Goal: Task Accomplishment & Management: Use online tool/utility

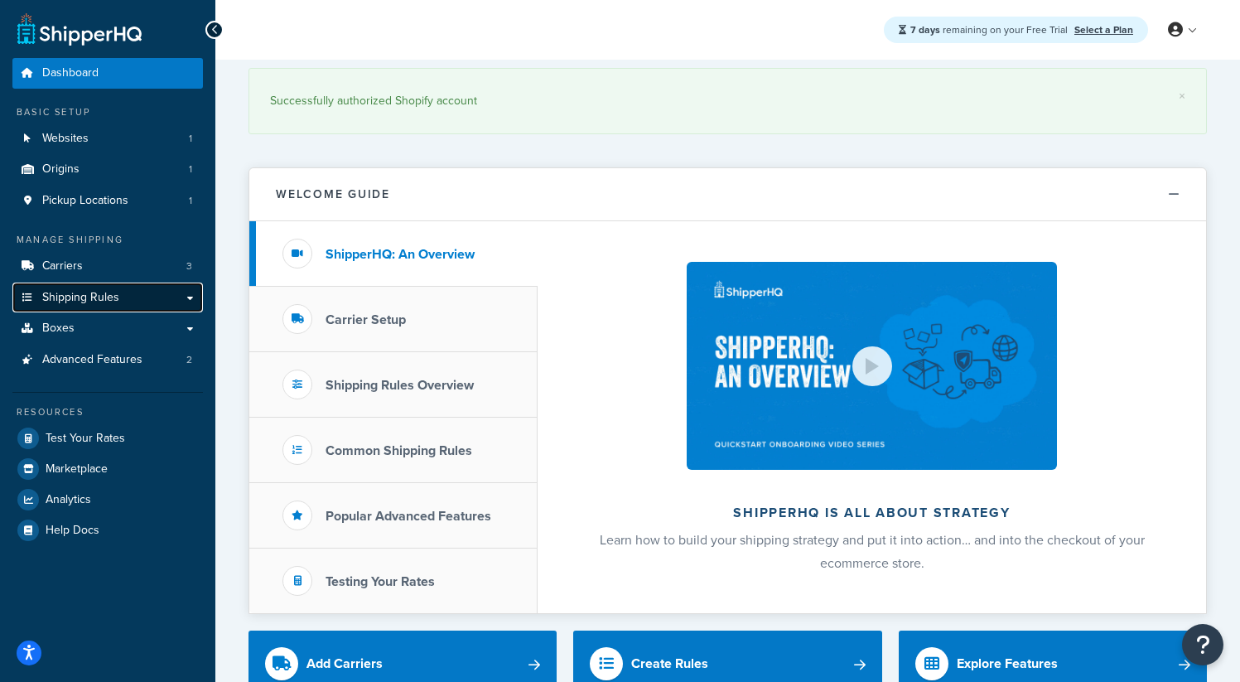
click at [87, 291] on span "Shipping Rules" at bounding box center [80, 298] width 77 height 14
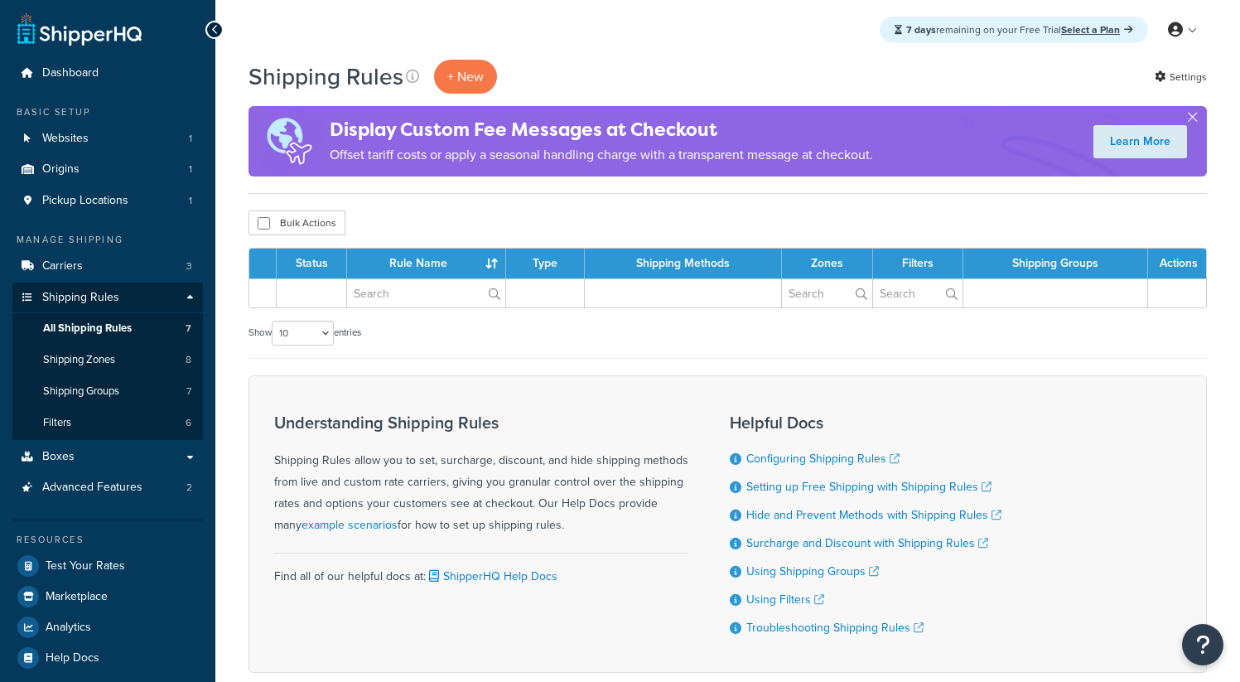
click at [90, 297] on span "Shipping Rules" at bounding box center [80, 298] width 77 height 14
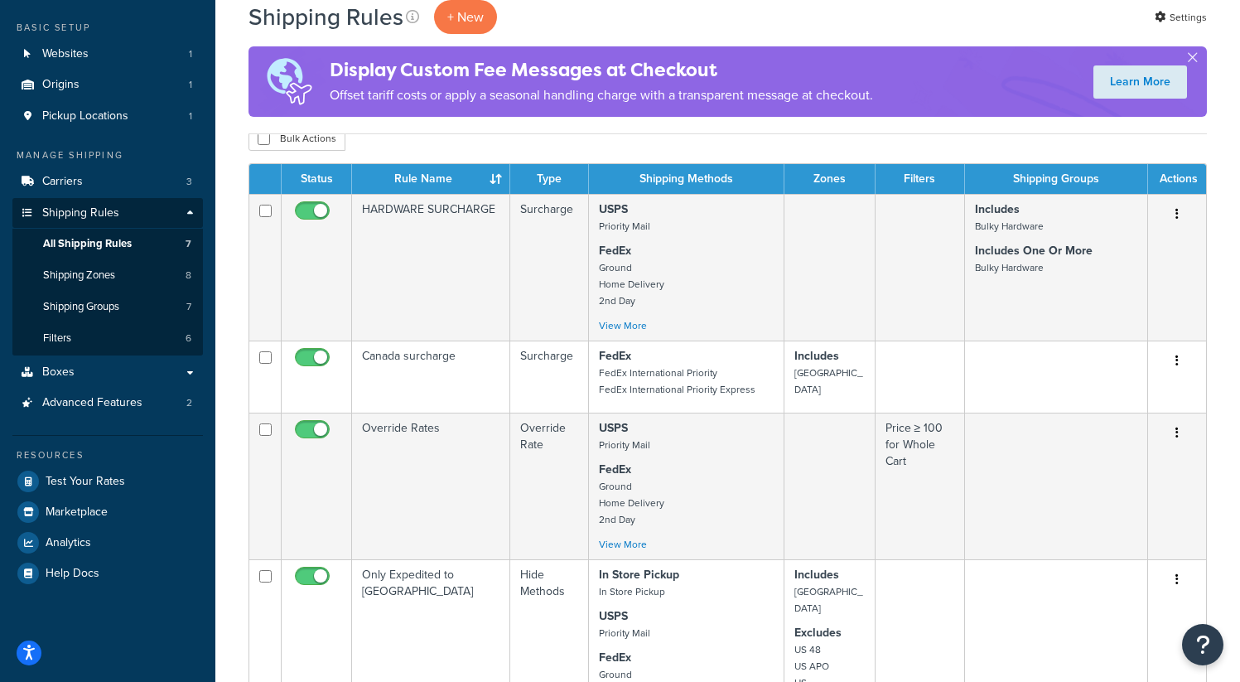
scroll to position [50, 0]
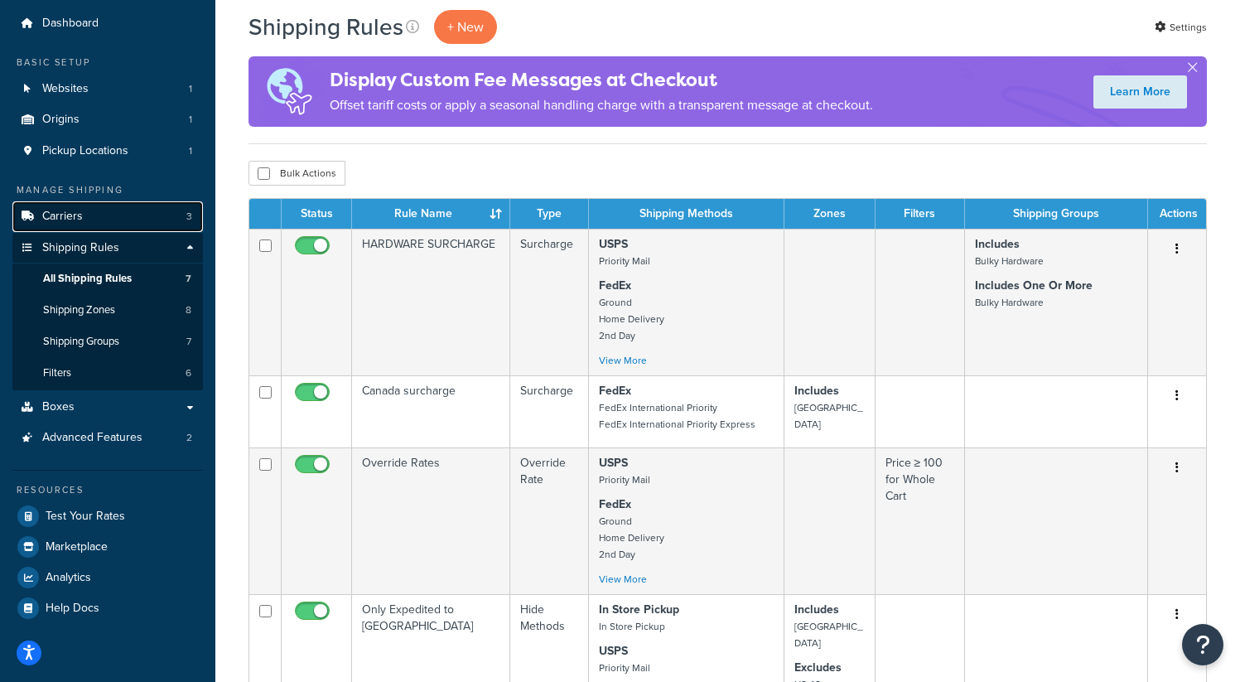
click at [80, 222] on span "Carriers" at bounding box center [62, 217] width 41 height 14
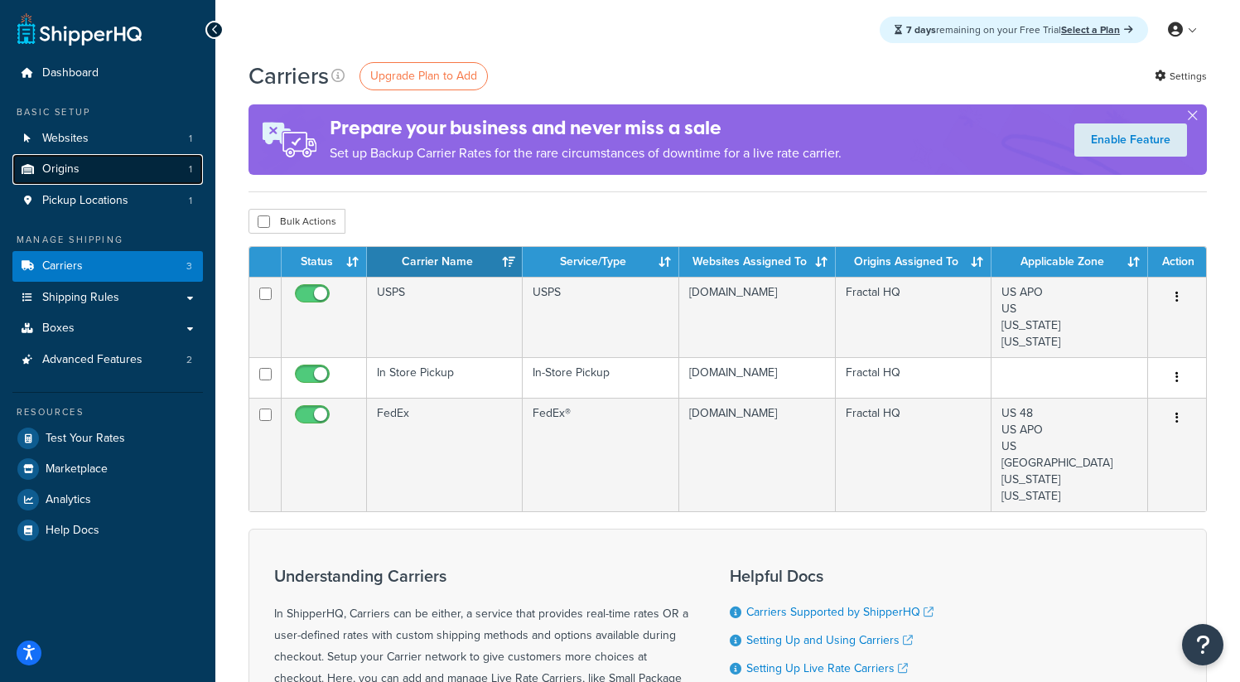
click at [85, 166] on link "Origins 1" at bounding box center [107, 169] width 190 height 31
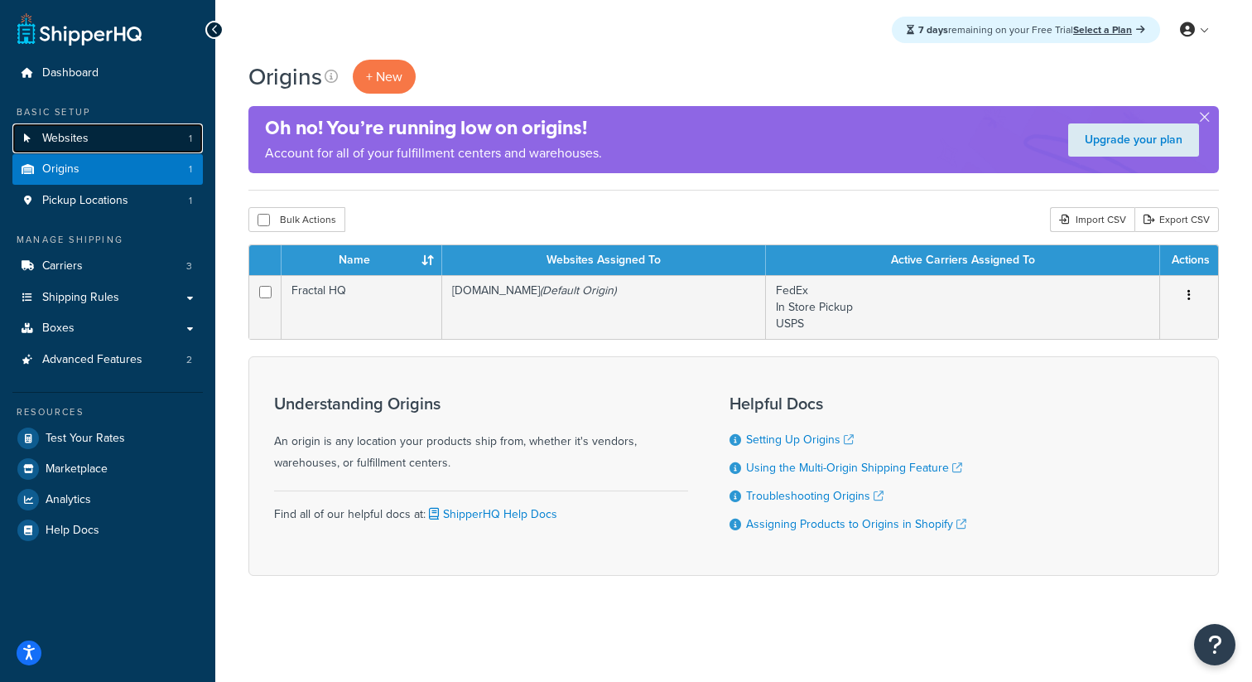
click at [71, 138] on span "Websites" at bounding box center [65, 139] width 46 height 14
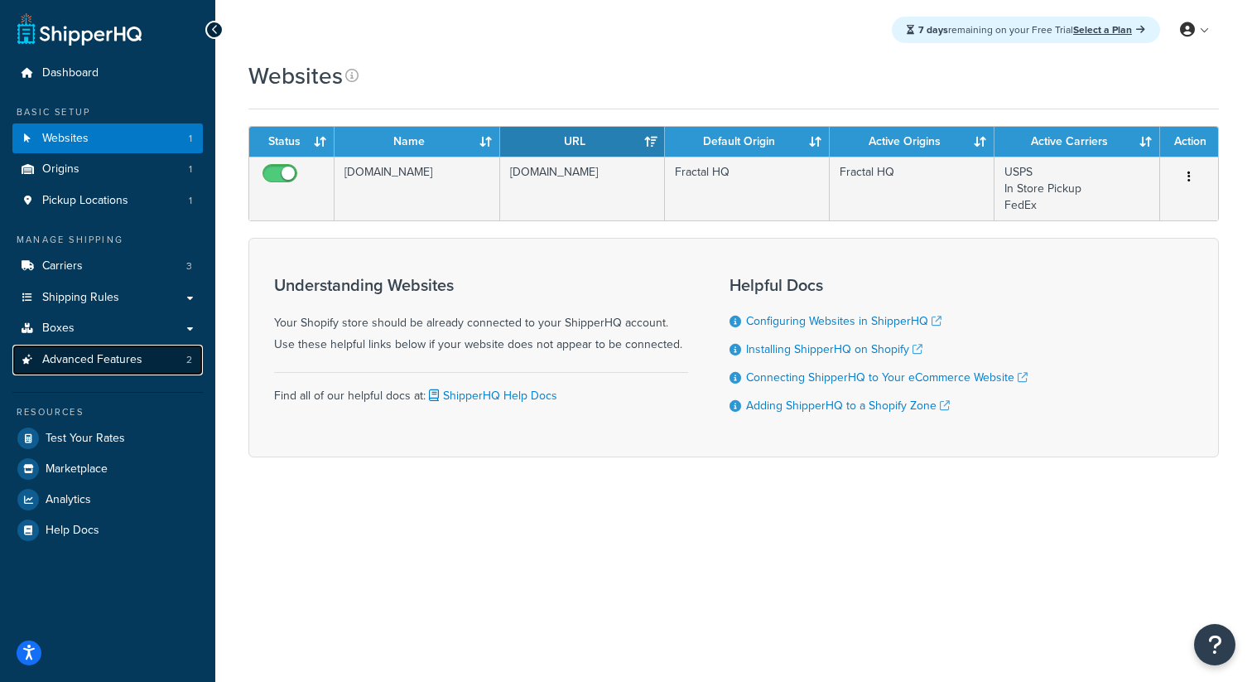
click at [82, 361] on span "Advanced Features" at bounding box center [92, 360] width 100 height 14
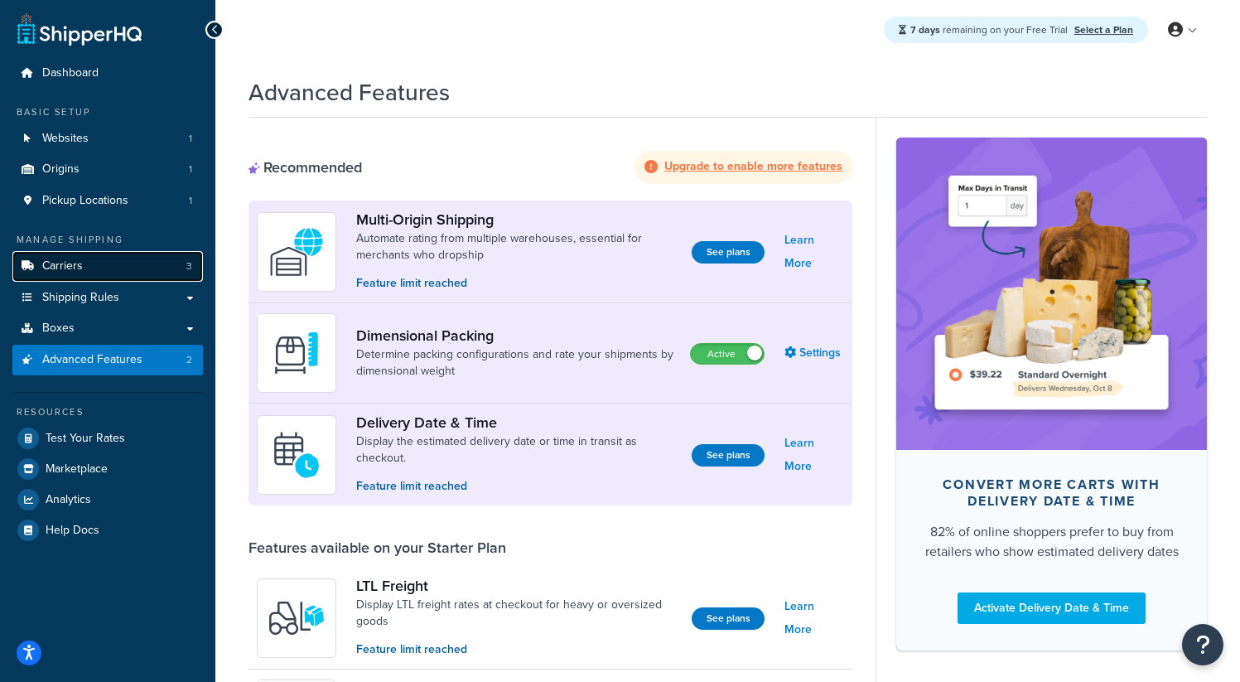
click at [65, 263] on span "Carriers" at bounding box center [62, 266] width 41 height 14
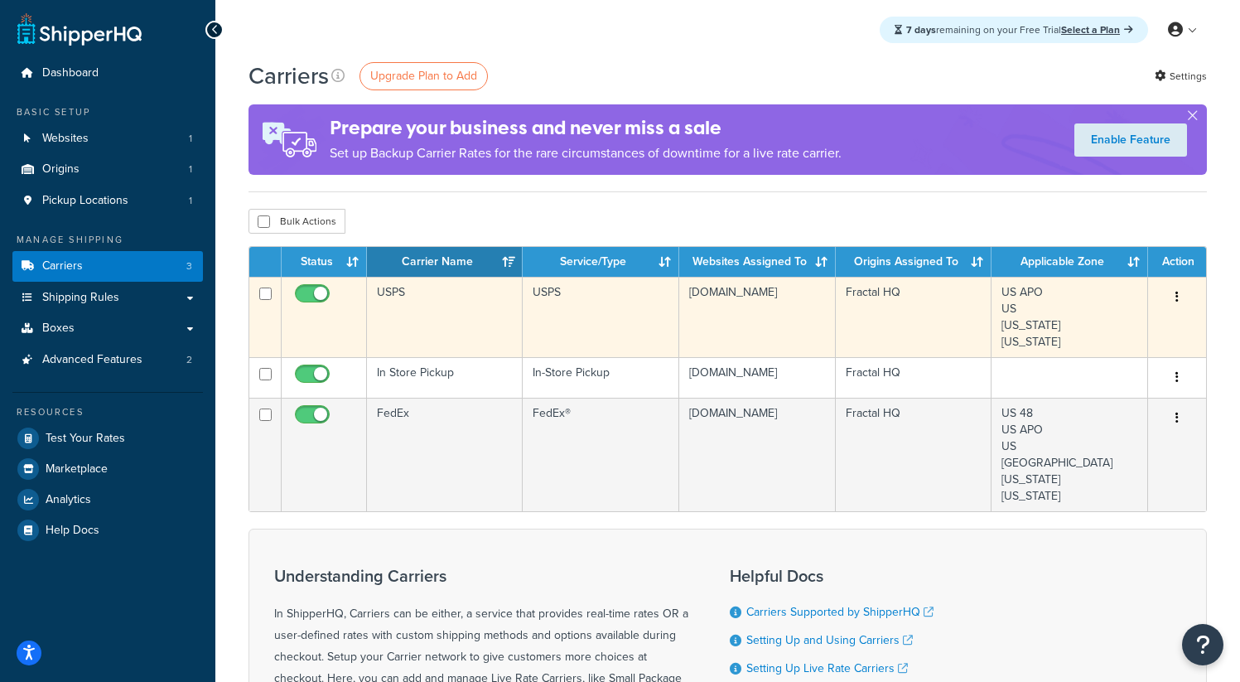
click at [408, 292] on td "USPS" at bounding box center [445, 317] width 156 height 80
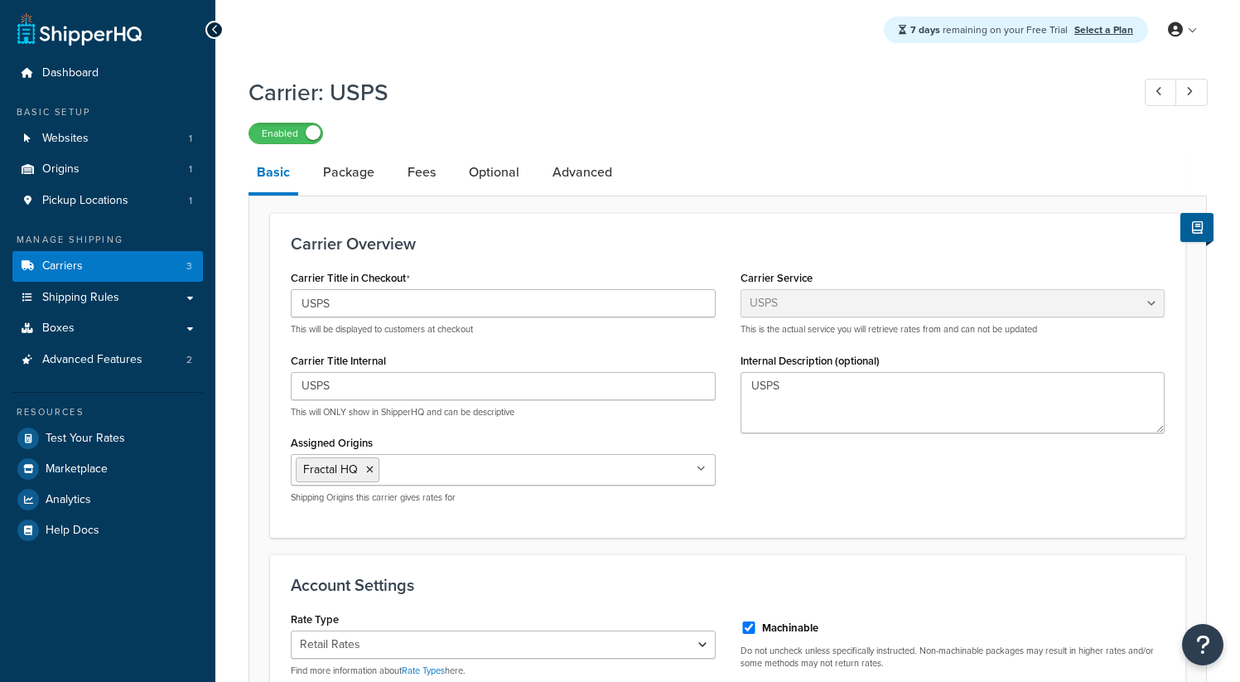
select select "usps"
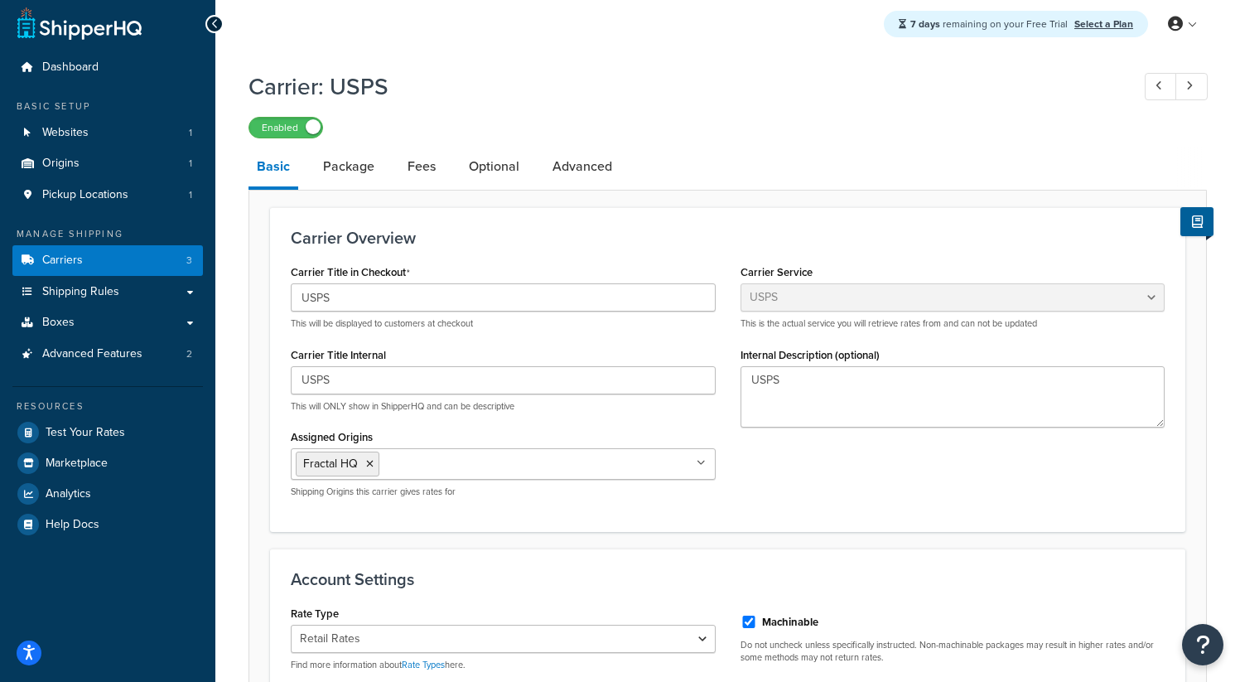
scroll to position [7, 0]
click at [75, 258] on span "Carriers" at bounding box center [62, 260] width 41 height 14
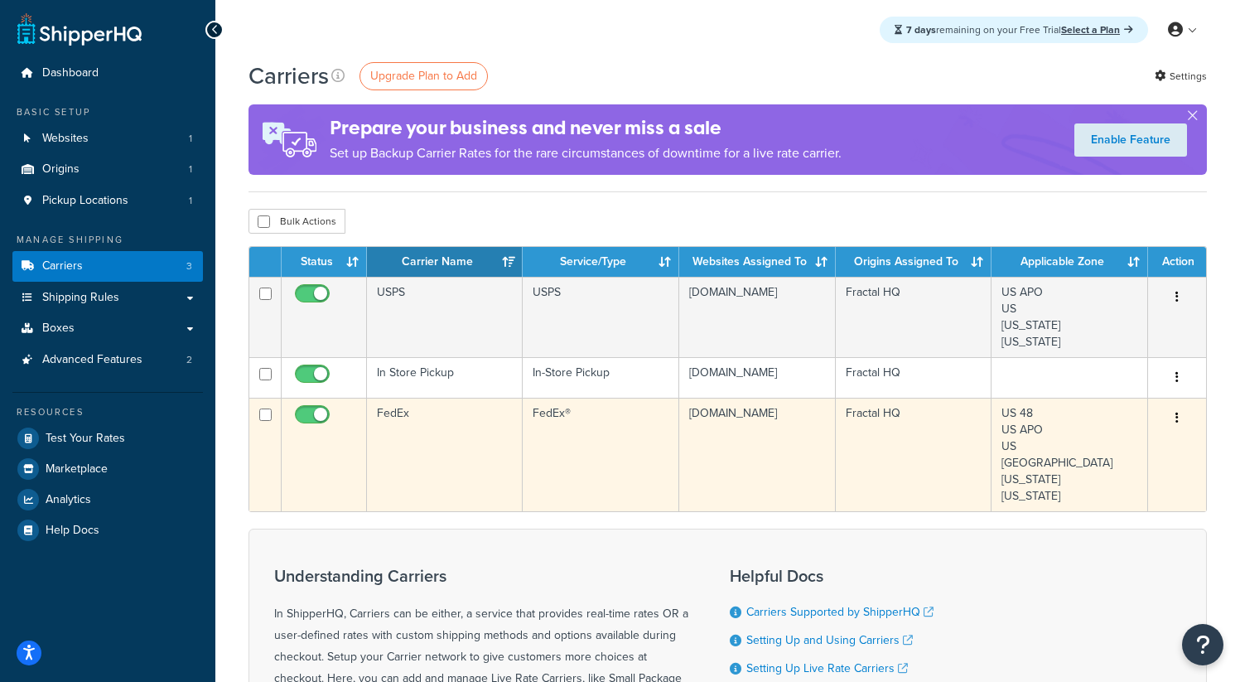
click at [407, 429] on td "FedEx" at bounding box center [445, 454] width 156 height 113
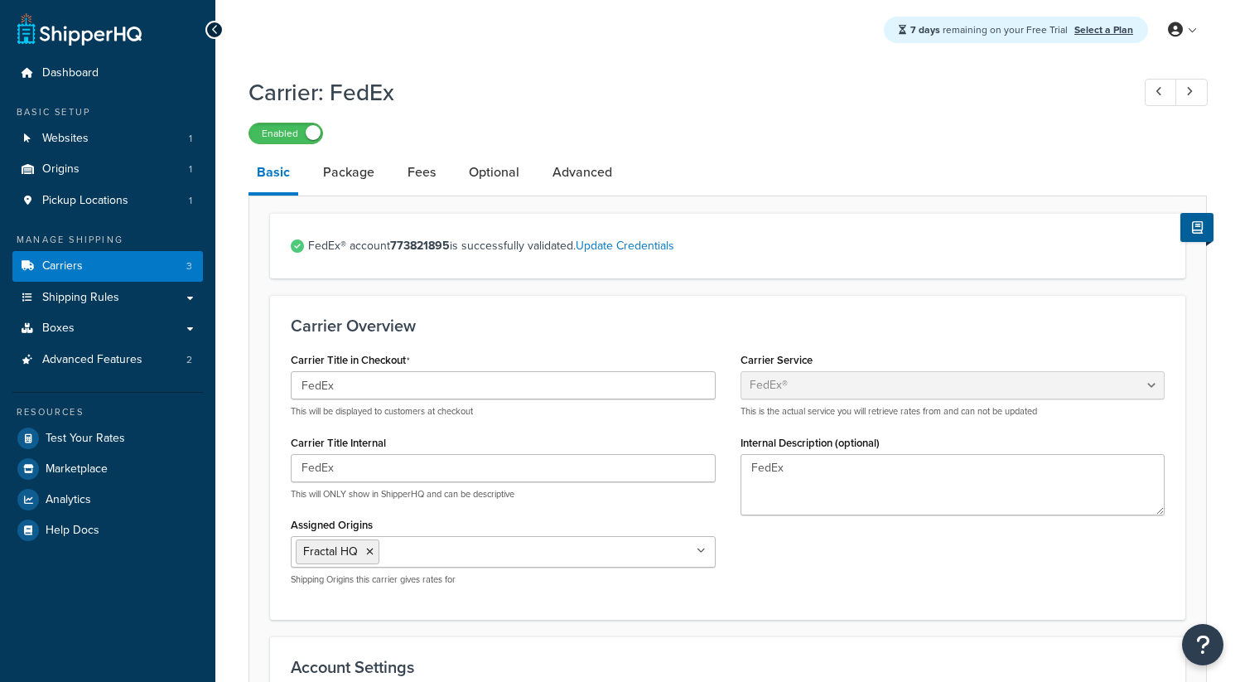
select select "fedEx"
select select "REGULAR_PICKUP"
select select "YOUR_PACKAGING"
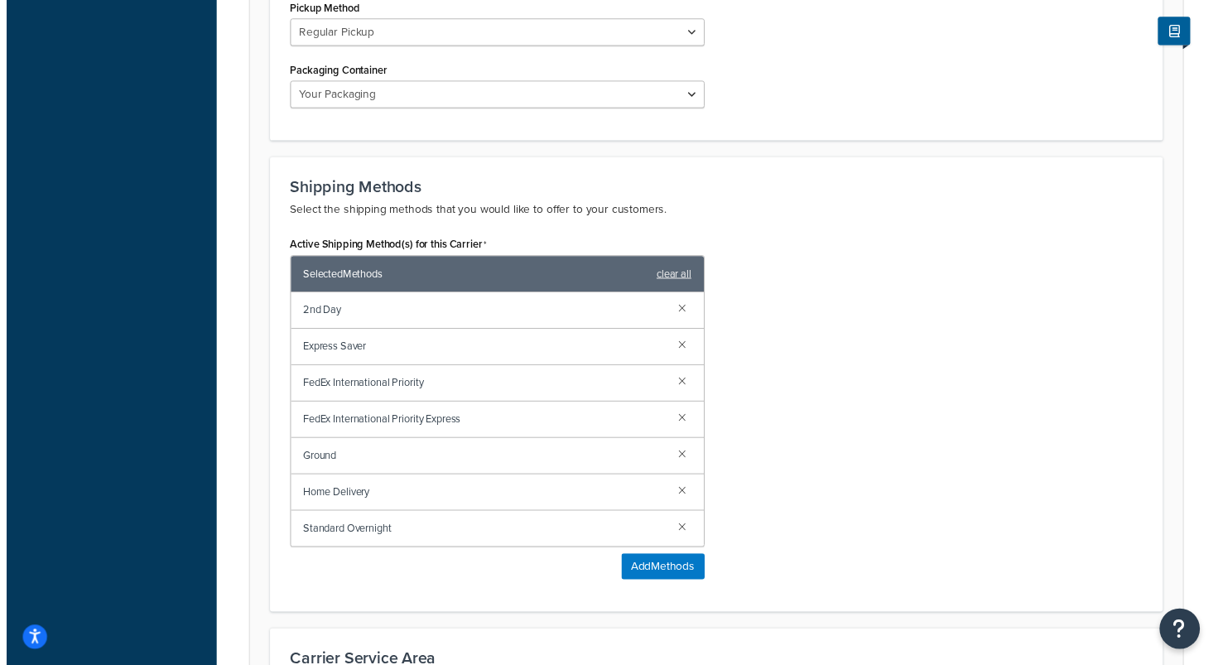
scroll to position [894, 0]
